Goal: Task Accomplishment & Management: Use online tool/utility

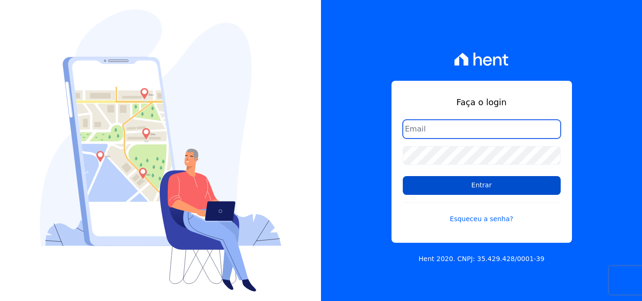
type input "[EMAIL_ADDRESS][DOMAIN_NAME]"
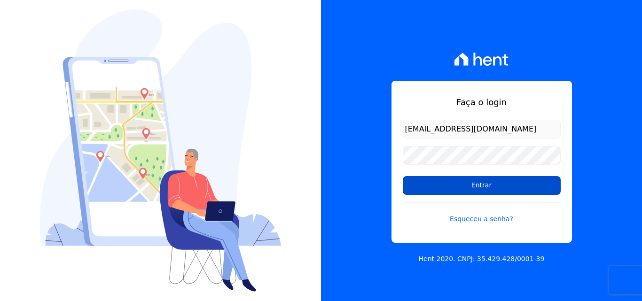
click at [482, 184] on input "Entrar" at bounding box center [482, 185] width 158 height 19
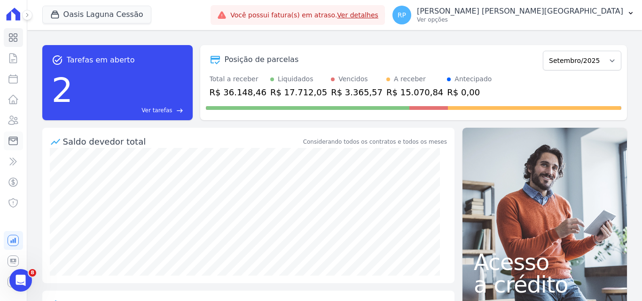
click at [9, 141] on icon at bounding box center [13, 141] width 8 height 8
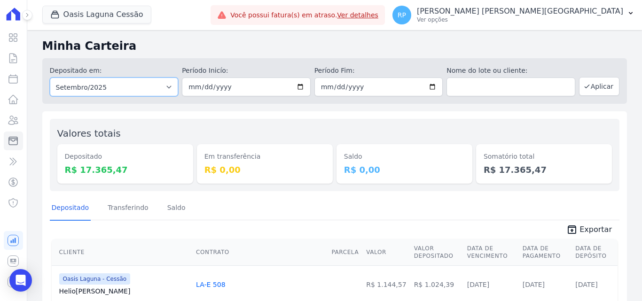
click at [84, 79] on select "Todos os meses Janeiro/2020 Fevereiro/2020 Março/2020 Abril/2020 Maio/2020 Junh…" at bounding box center [114, 87] width 129 height 19
select select "all"
click at [50, 78] on select "Todos os meses Janeiro/2020 Fevereiro/2020 Março/2020 Abril/2020 Maio/2020 Junh…" at bounding box center [114, 87] width 129 height 19
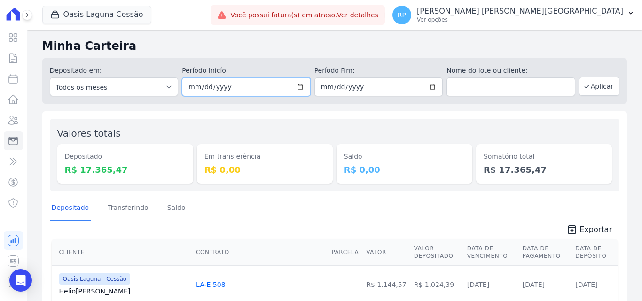
click at [296, 90] on input "date" at bounding box center [246, 87] width 129 height 19
type input "[DATE]"
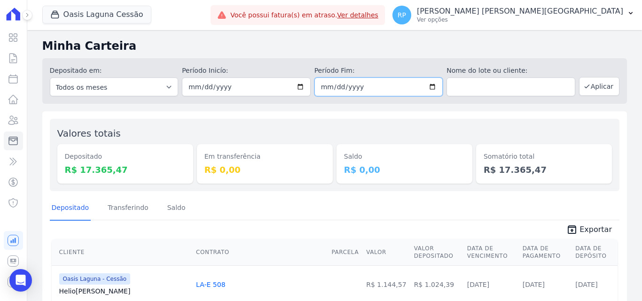
click at [425, 85] on input "date" at bounding box center [378, 87] width 129 height 19
type input "[DATE]"
click at [95, 16] on button "Oasis Laguna Cessão" at bounding box center [96, 15] width 109 height 18
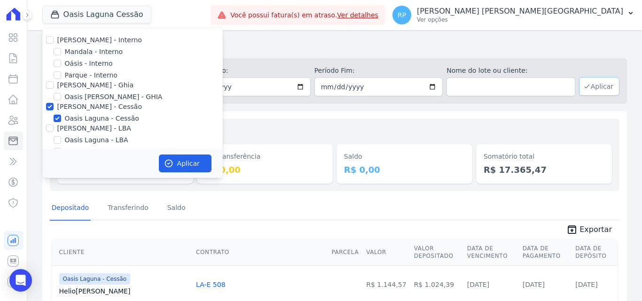
click at [593, 82] on button "Aplicar" at bounding box center [599, 86] width 40 height 19
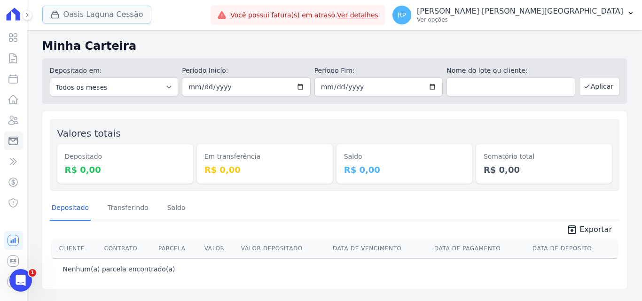
click at [79, 19] on button "Oasis Laguna Cessão" at bounding box center [96, 15] width 109 height 18
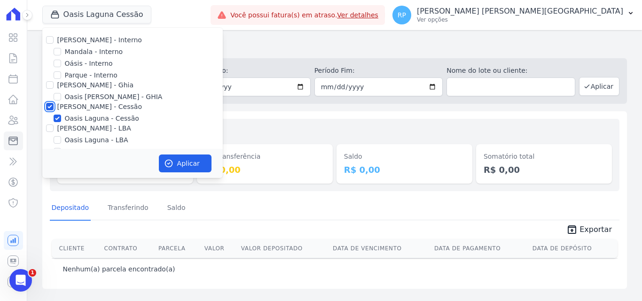
click at [48, 105] on input "[PERSON_NAME] - Cessão" at bounding box center [50, 107] width 8 height 8
checkbox input "false"
click at [56, 62] on input "Oásis - Interno" at bounding box center [58, 64] width 8 height 8
checkbox input "true"
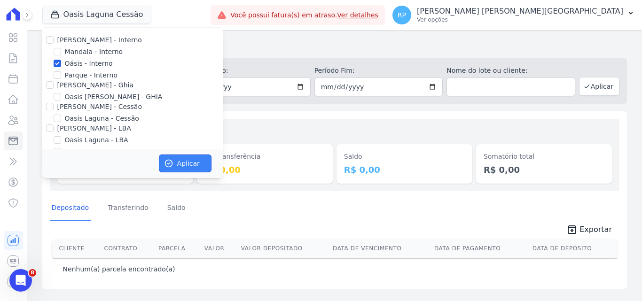
click at [202, 158] on button "Aplicar" at bounding box center [185, 164] width 53 height 18
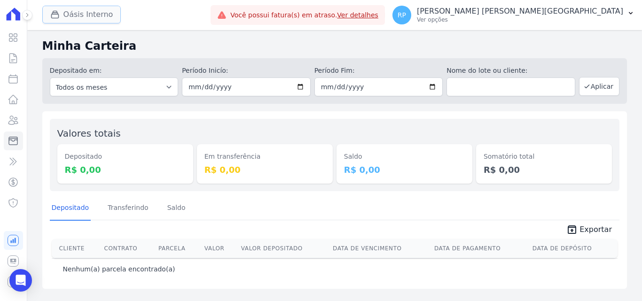
click at [81, 21] on button "Oásis Interno" at bounding box center [81, 15] width 79 height 18
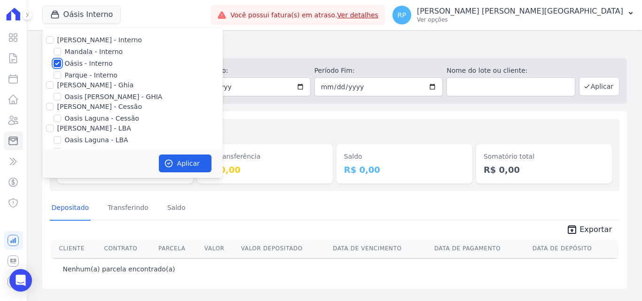
click at [58, 65] on input "Oásis - Interno" at bounding box center [58, 64] width 8 height 8
checkbox input "false"
click at [48, 86] on input "[PERSON_NAME] - Ghia" at bounding box center [50, 85] width 8 height 8
checkbox input "true"
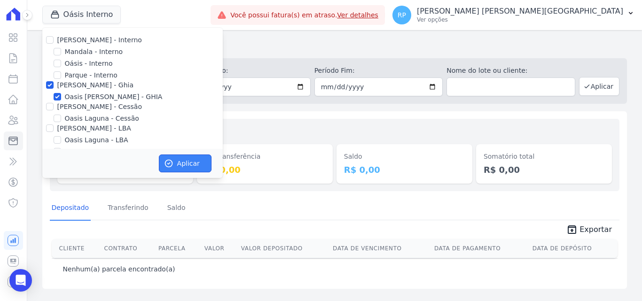
click at [193, 161] on button "Aplicar" at bounding box center [185, 164] width 53 height 18
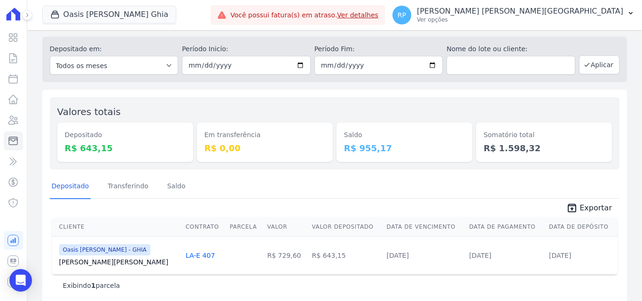
scroll to position [33, 0]
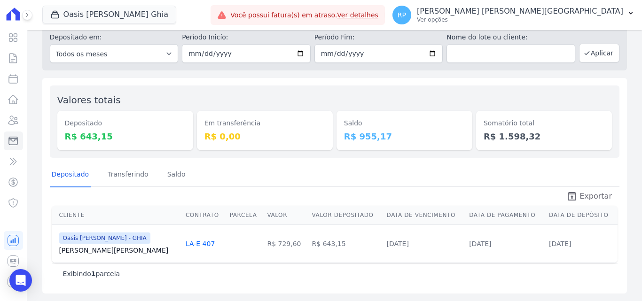
click at [575, 195] on icon "unarchive" at bounding box center [571, 196] width 11 height 11
click at [109, 17] on button "Oasis Celina Guimaraes Ghia" at bounding box center [109, 15] width 134 height 18
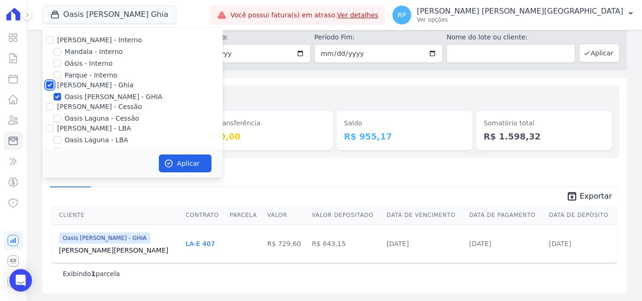
click at [50, 86] on input "[PERSON_NAME] - Ghia" at bounding box center [50, 85] width 8 height 8
checkbox input "false"
click at [50, 104] on input "[PERSON_NAME] - Cessão" at bounding box center [50, 107] width 8 height 8
checkbox input "true"
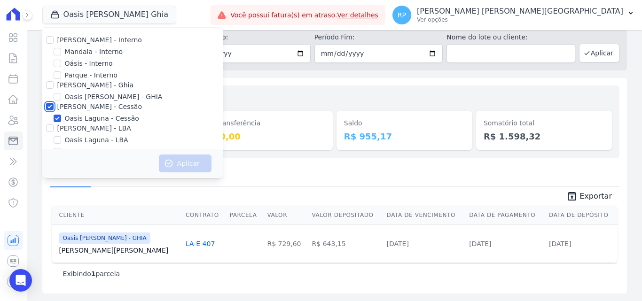
checkbox input "true"
click at [179, 157] on button "Aplicar" at bounding box center [185, 164] width 53 height 18
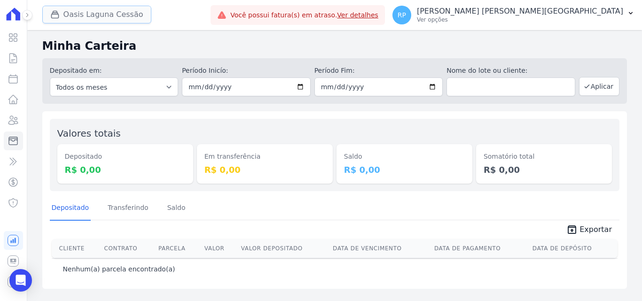
drag, startPoint x: 75, startPoint y: 19, endPoint x: 70, endPoint y: 18, distance: 5.7
click at [76, 20] on button "Oasis Laguna Cessão" at bounding box center [96, 15] width 109 height 18
click at [86, 13] on button "Oasis Laguna Cessão" at bounding box center [96, 15] width 109 height 18
click at [70, 18] on button "Oasis Laguna Cessão" at bounding box center [96, 15] width 109 height 18
click at [74, 19] on button "Oasis Laguna Cessão" at bounding box center [96, 15] width 109 height 18
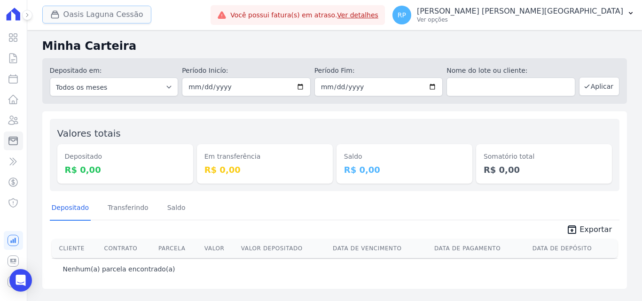
click at [74, 18] on button "Oasis Laguna Cessão" at bounding box center [96, 15] width 109 height 18
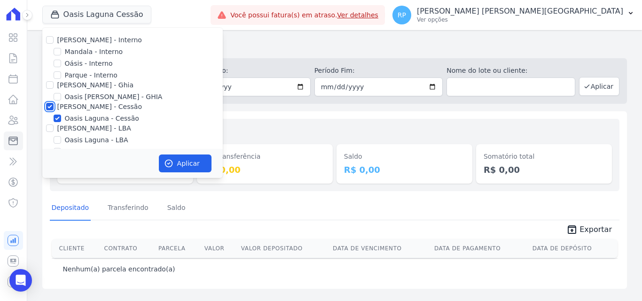
click at [53, 110] on input "[PERSON_NAME] - Cessão" at bounding box center [50, 107] width 8 height 8
checkbox input "false"
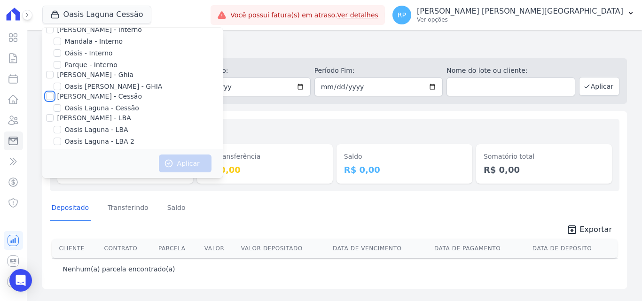
scroll to position [16, 0]
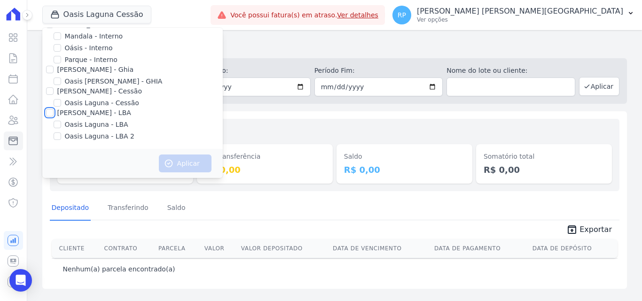
click at [51, 111] on input "[PERSON_NAME] - LBA" at bounding box center [50, 113] width 8 height 8
checkbox input "true"
click at [185, 157] on button "Aplicar" at bounding box center [185, 164] width 53 height 18
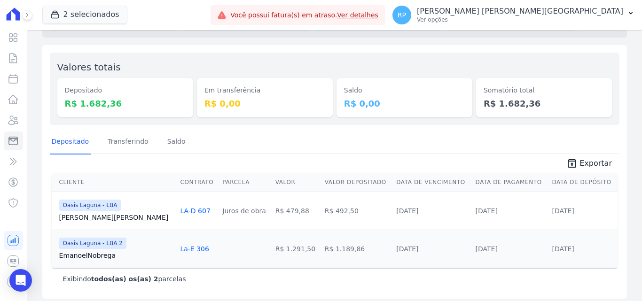
scroll to position [71, 0]
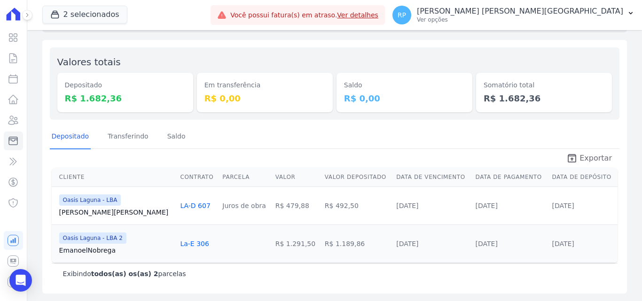
click at [582, 156] on span "Exportar" at bounding box center [596, 158] width 32 height 11
